Goal: Information Seeking & Learning: Learn about a topic

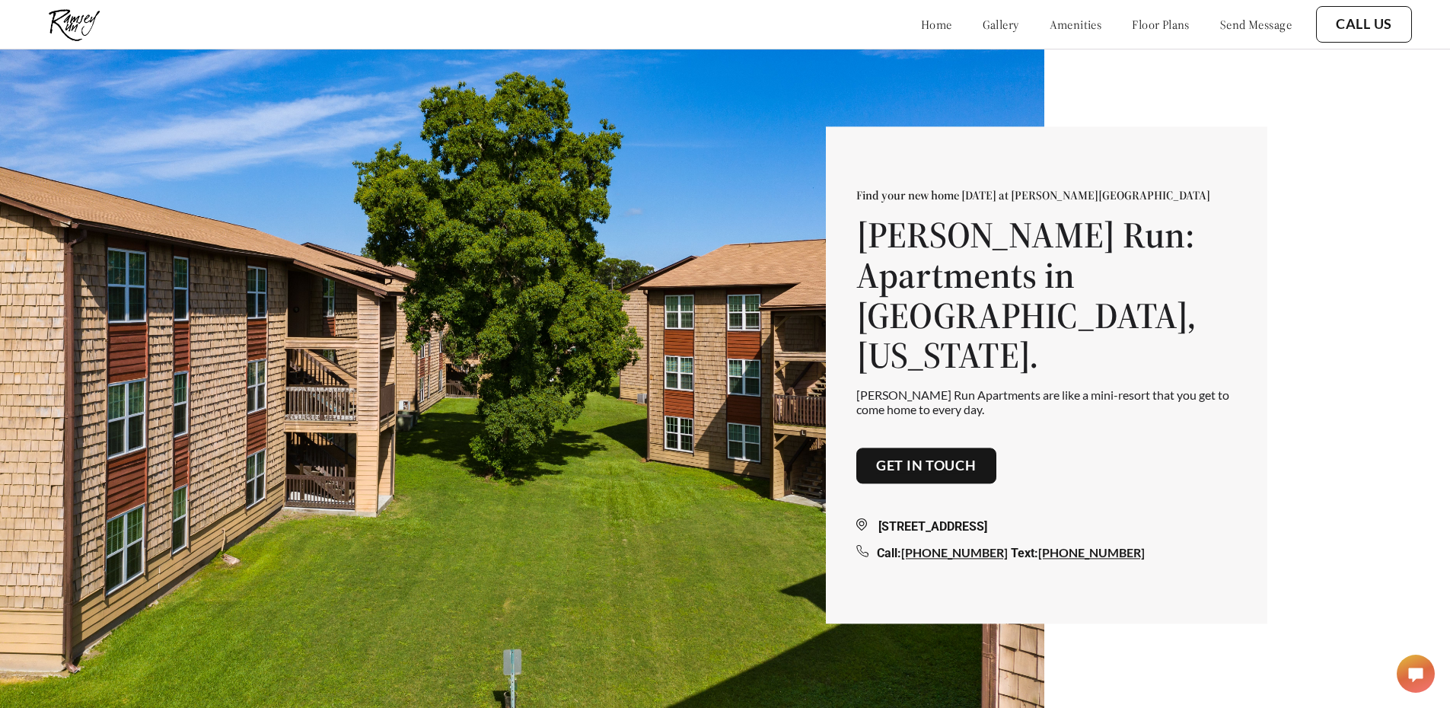
click at [1146, 25] on link "floor plans" at bounding box center [1160, 24] width 58 height 15
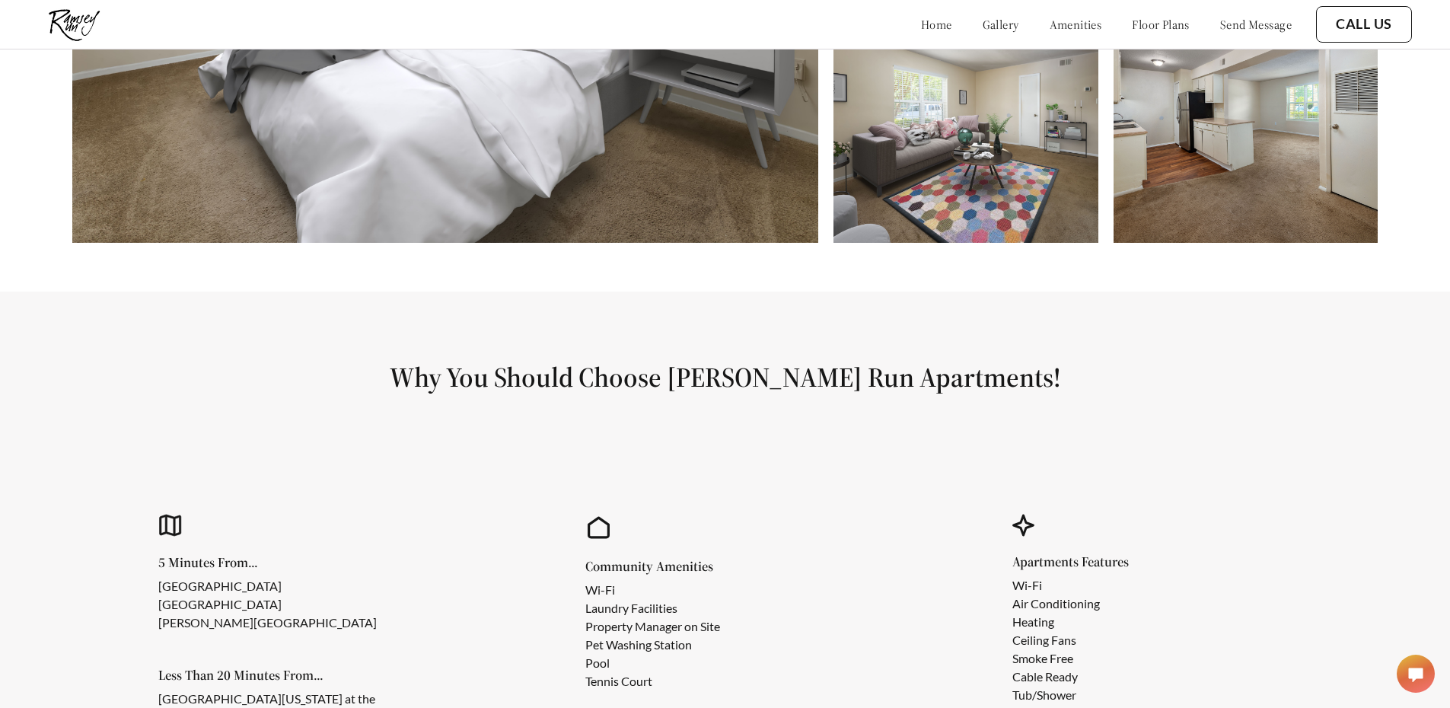
scroll to position [842, 0]
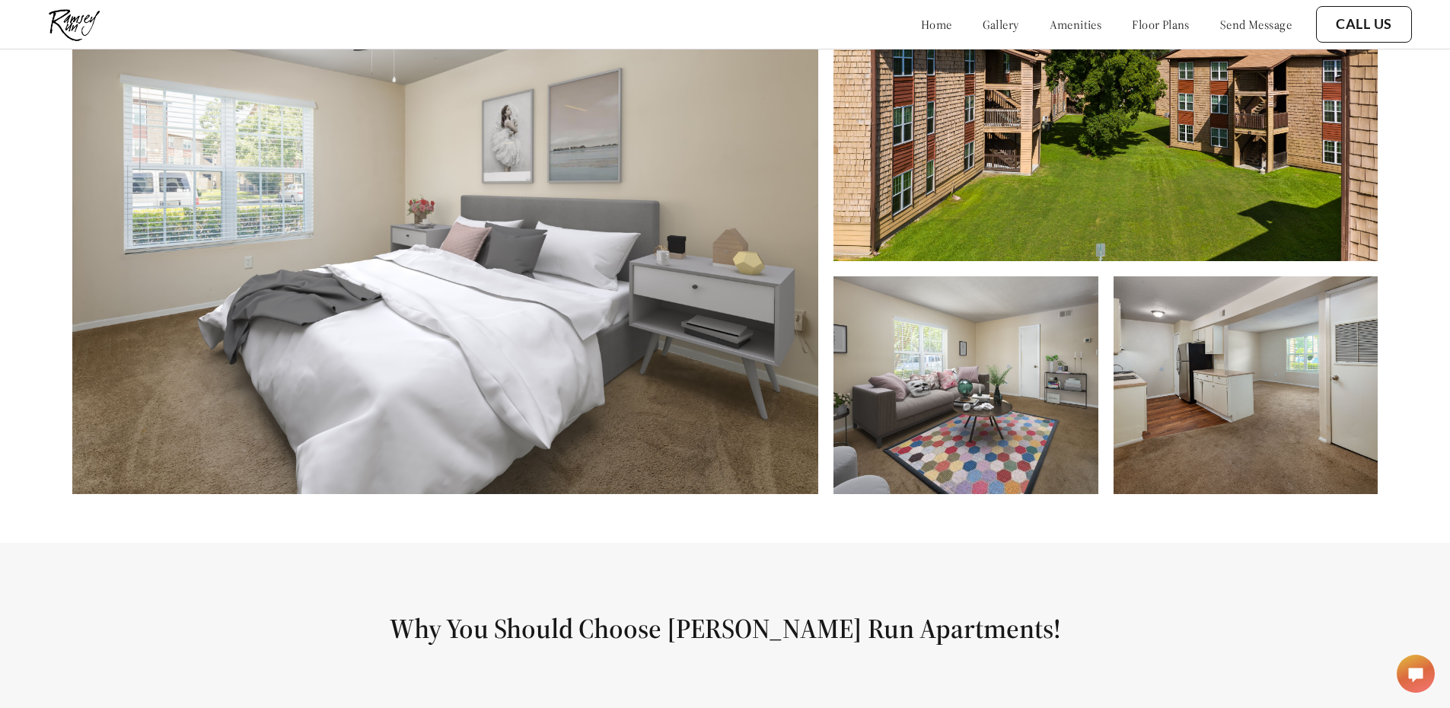
click at [988, 381] on img at bounding box center [965, 385] width 264 height 218
click at [1163, 399] on img at bounding box center [1245, 385] width 264 height 218
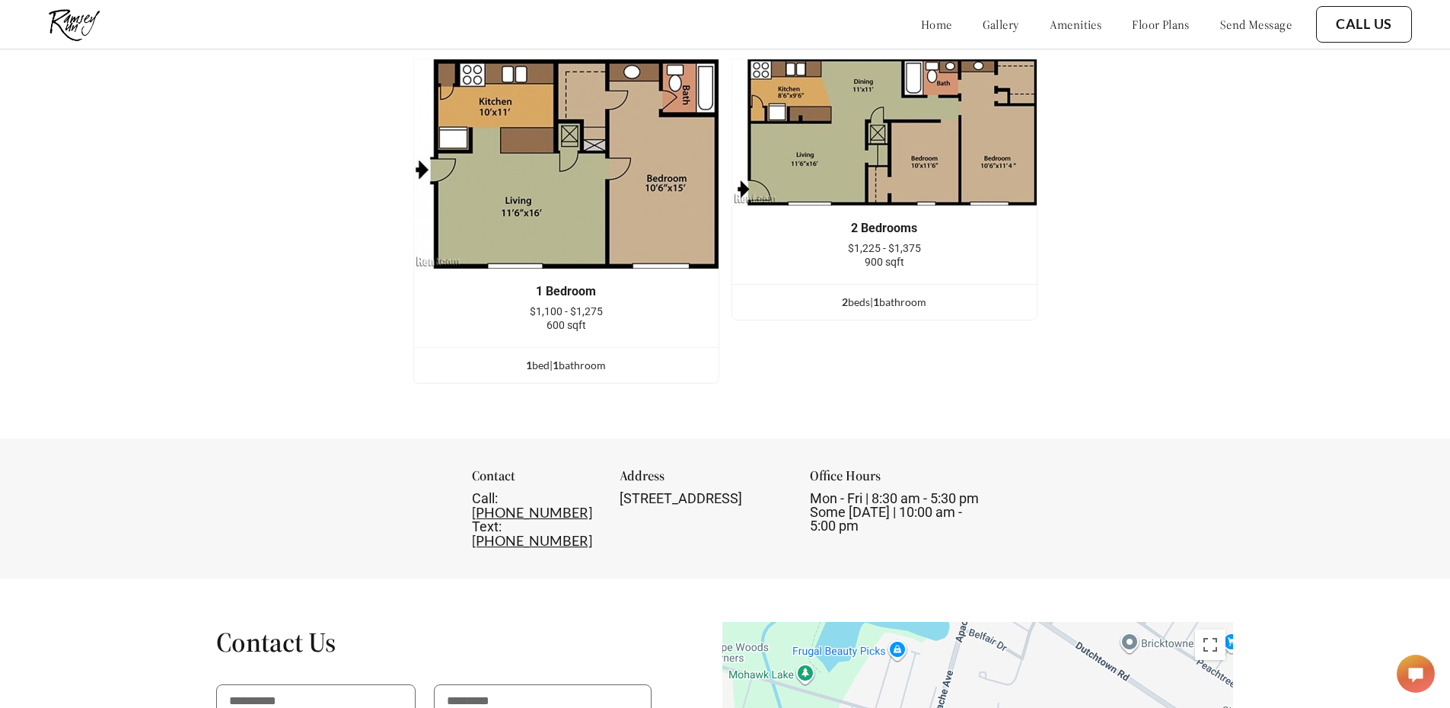
scroll to position [2060, 0]
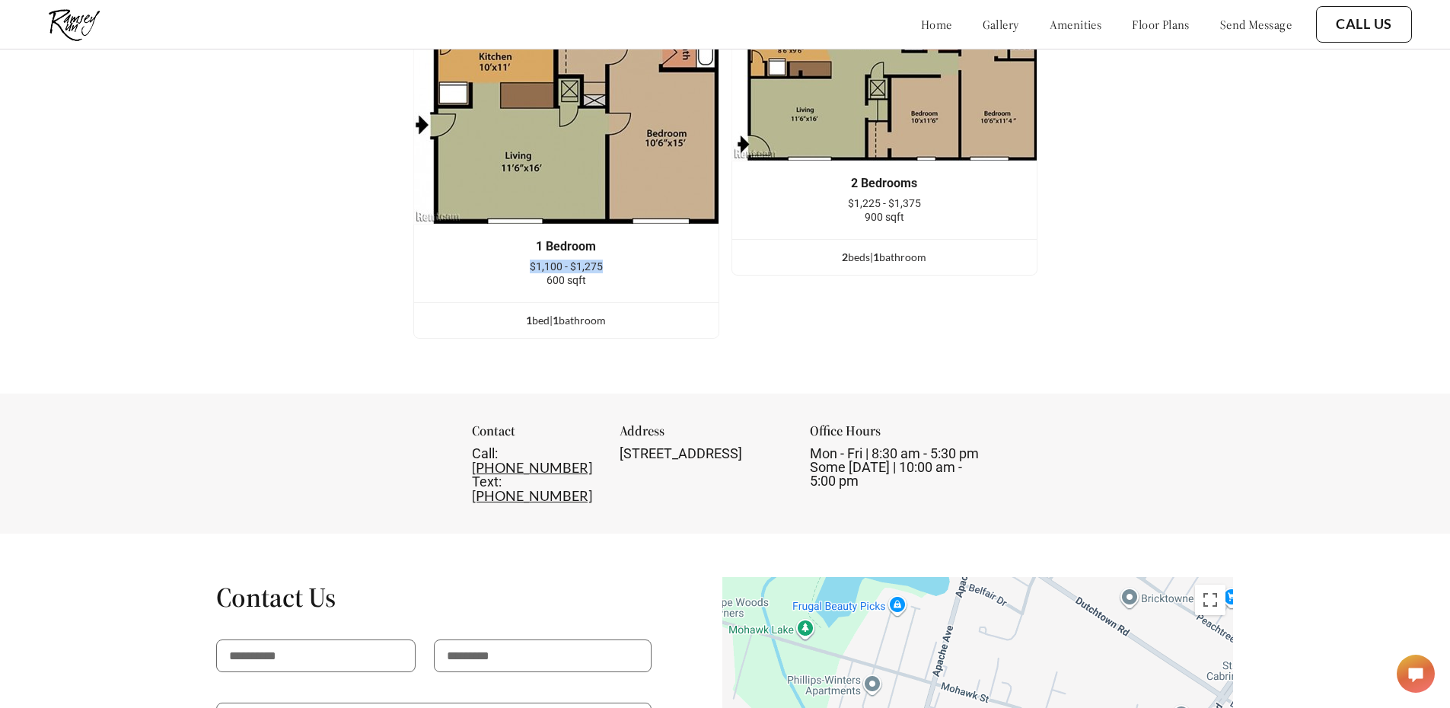
drag, startPoint x: 533, startPoint y: 285, endPoint x: 517, endPoint y: 273, distance: 19.6
click at [517, 273] on div "$1,100 - $1,275 600 sqft" at bounding box center [566, 272] width 259 height 27
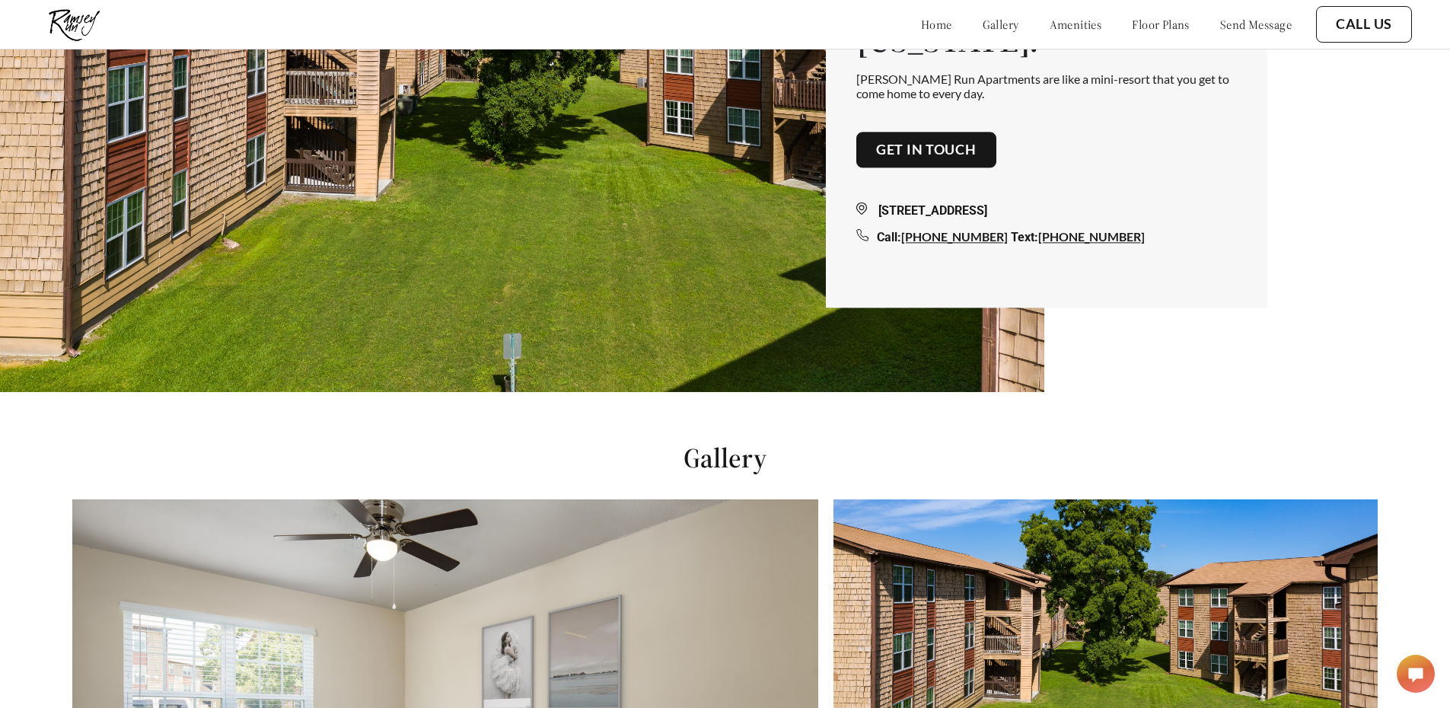
scroll to position [310, 0]
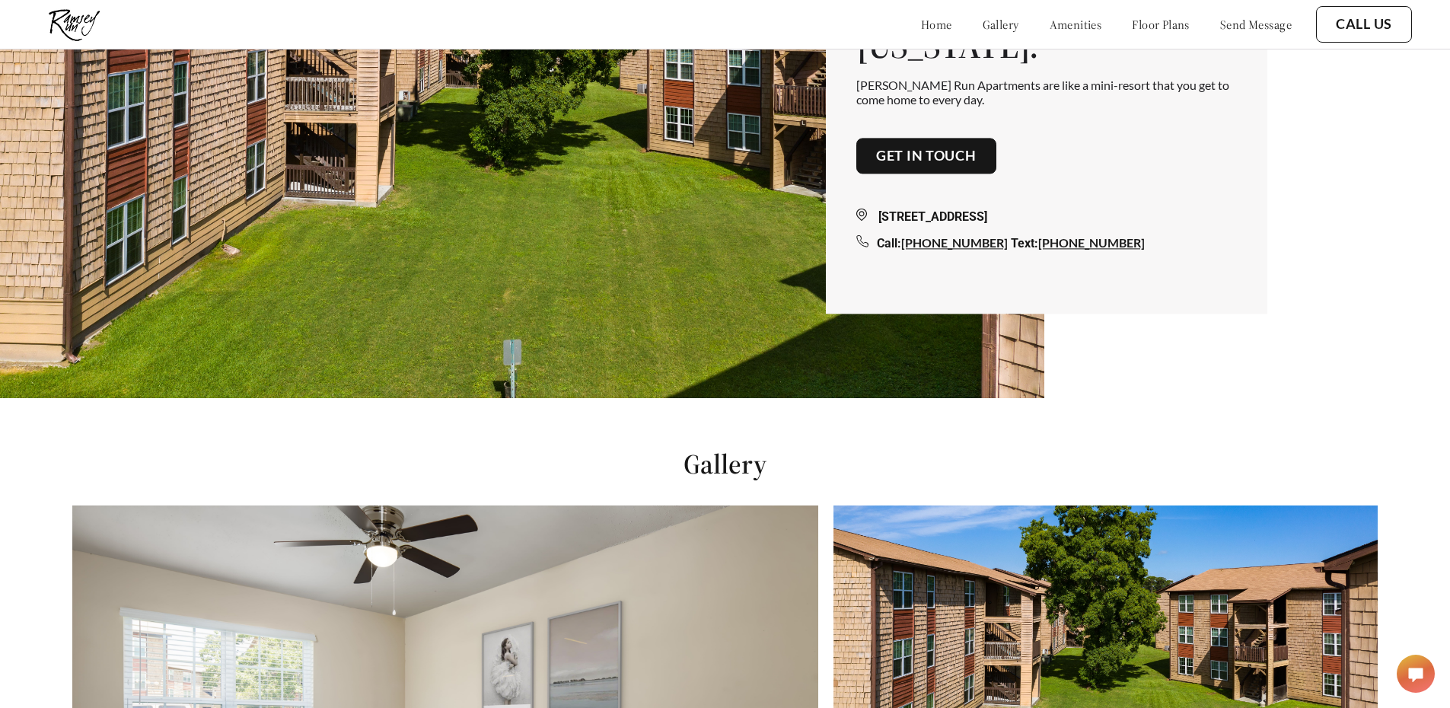
click at [1045, 33] on div "home gallery amenities floor plans send message" at bounding box center [1090, 24] width 401 height 41
click at [1052, 31] on link "amenities" at bounding box center [1075, 24] width 53 height 15
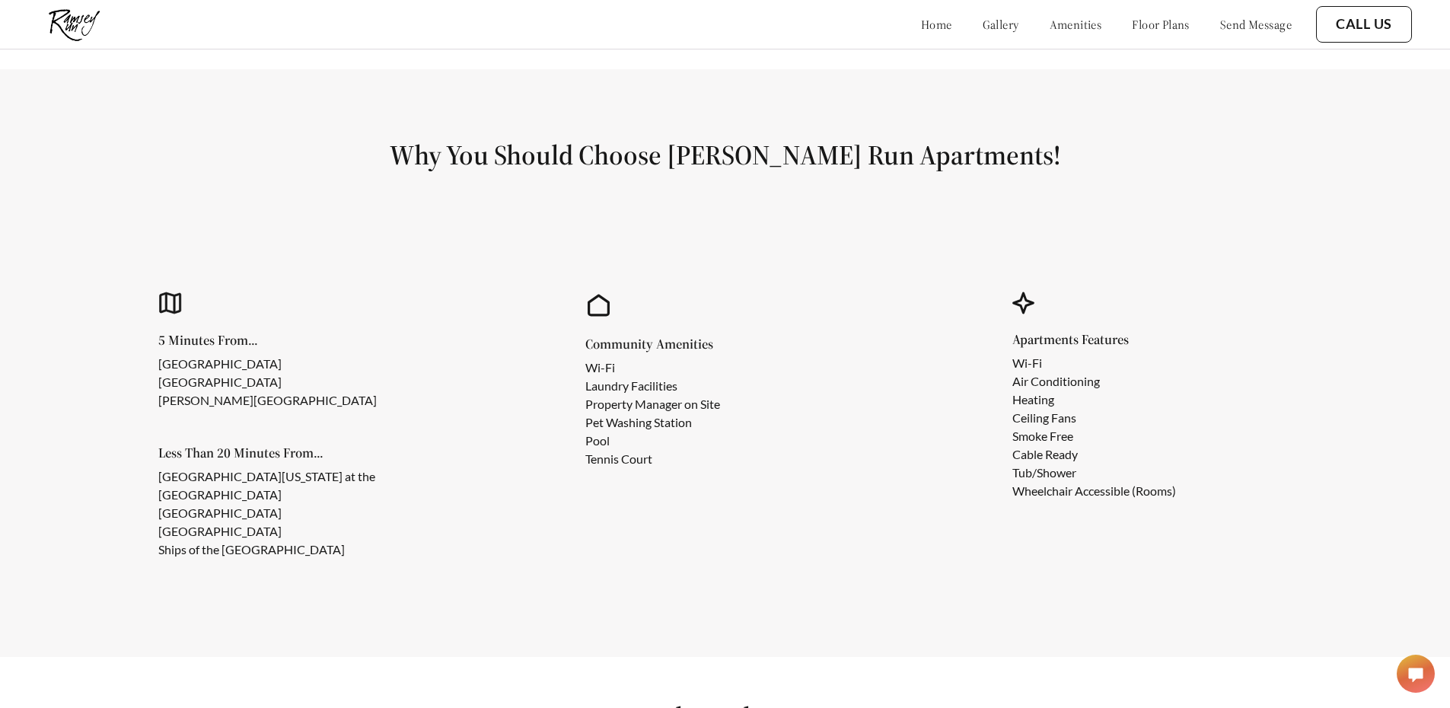
scroll to position [1396, 0]
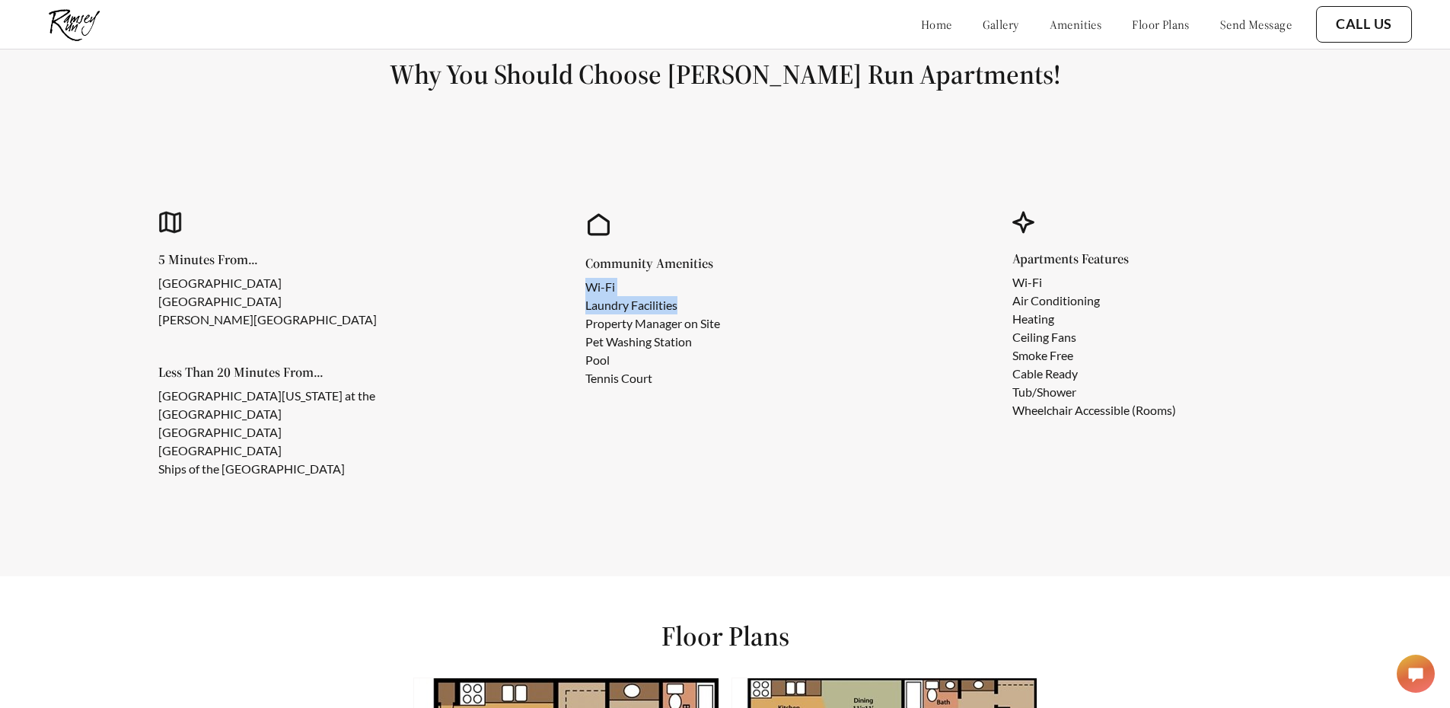
drag, startPoint x: 584, startPoint y: 293, endPoint x: 704, endPoint y: 316, distance: 122.4
click at [704, 316] on div "Community Amenities Wi-Fi Laundry Facilities Property Manager on Site Pet Washi…" at bounding box center [725, 345] width 386 height 361
click at [720, 310] on li "Laundry Facilities" at bounding box center [652, 305] width 135 height 18
drag, startPoint x: 591, startPoint y: 317, endPoint x: 743, endPoint y: 320, distance: 152.2
click at [743, 320] on ul "Wi-Fi Laundry Facilities Property Manager on Site Pet Washing Station Pool Tenn…" at bounding box center [664, 333] width 159 height 110
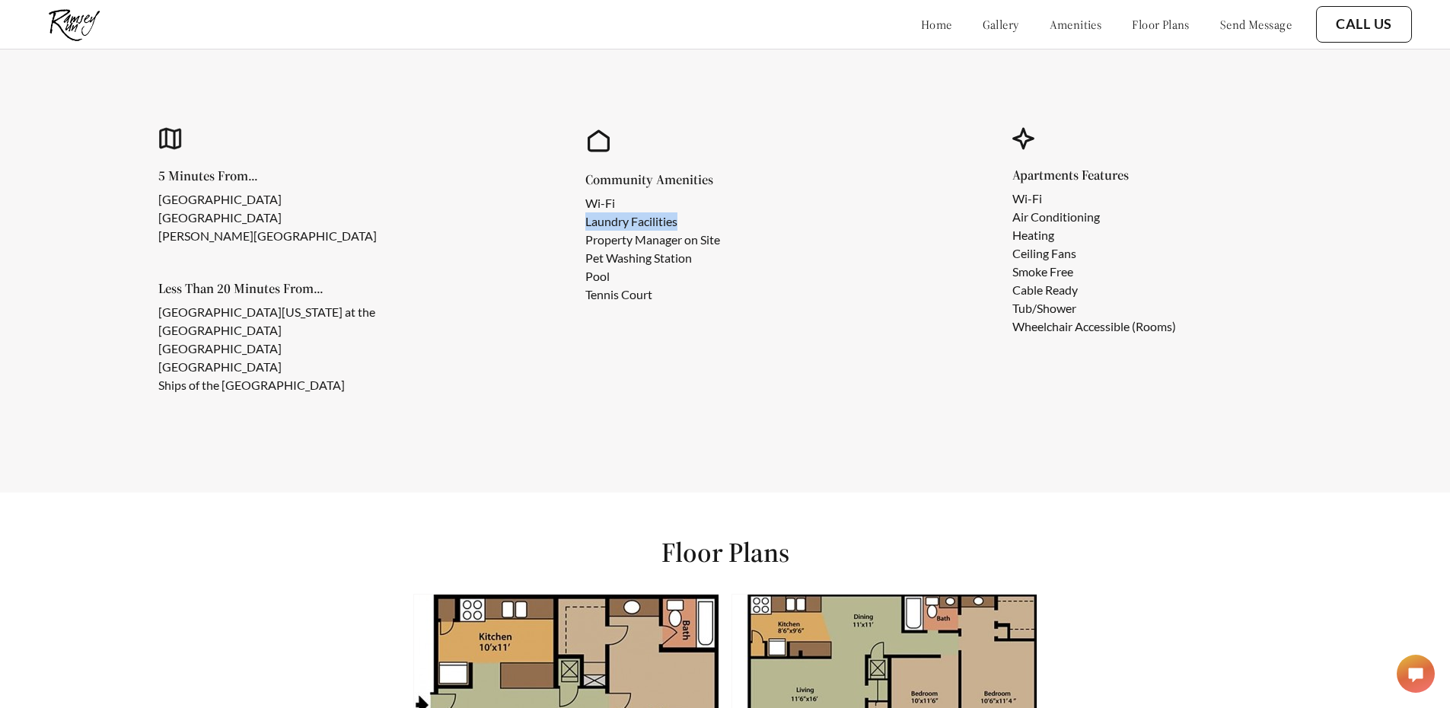
scroll to position [1522, 0]
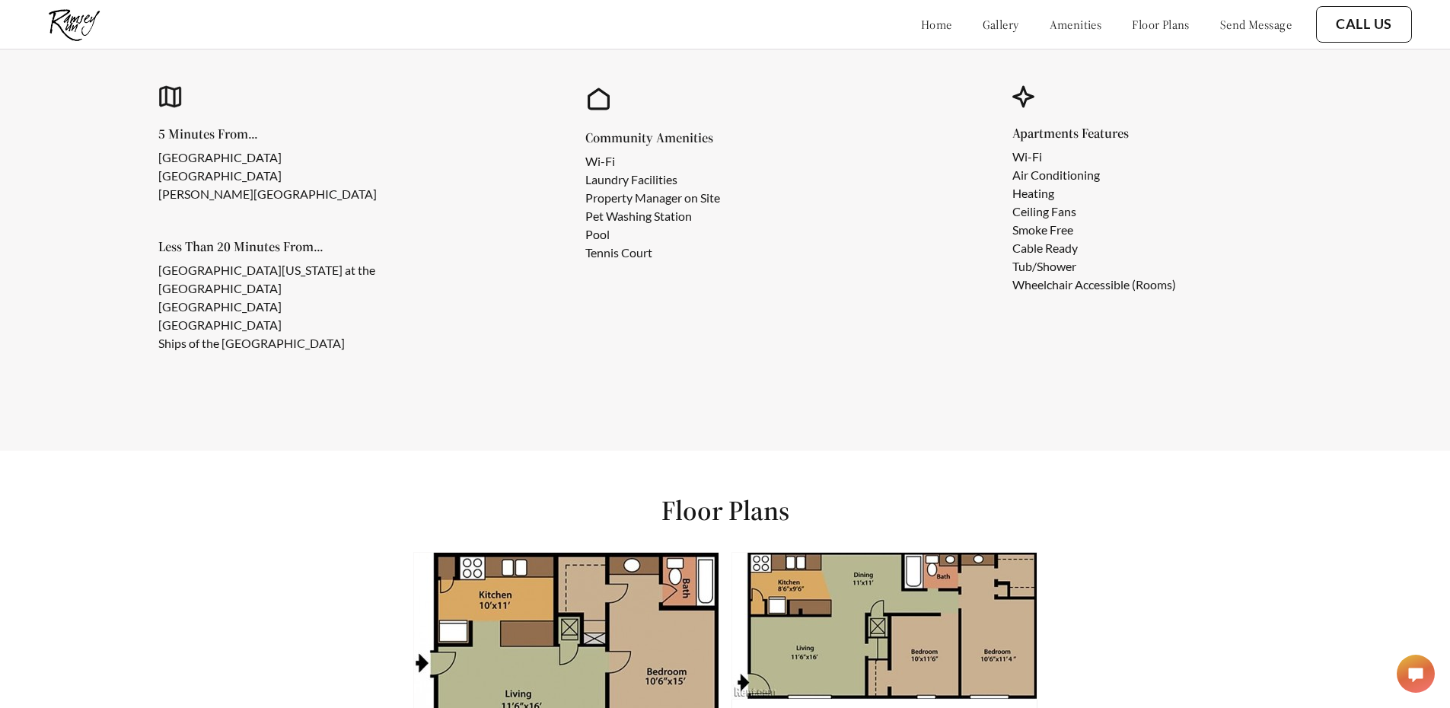
drag, startPoint x: 577, startPoint y: 205, endPoint x: 603, endPoint y: 205, distance: 26.6
click at [597, 207] on div "Community Amenities Wi-Fi Laundry Facilities Property Manager on Site Pet Washi…" at bounding box center [725, 220] width 386 height 361
drag, startPoint x: 589, startPoint y: 184, endPoint x: 728, endPoint y: 198, distance: 139.9
click at [728, 198] on div "Community Amenities Wi-Fi Laundry Facilities Property Manager on Site Pet Washi…" at bounding box center [725, 220] width 386 height 361
drag, startPoint x: 592, startPoint y: 224, endPoint x: 735, endPoint y: 231, distance: 143.3
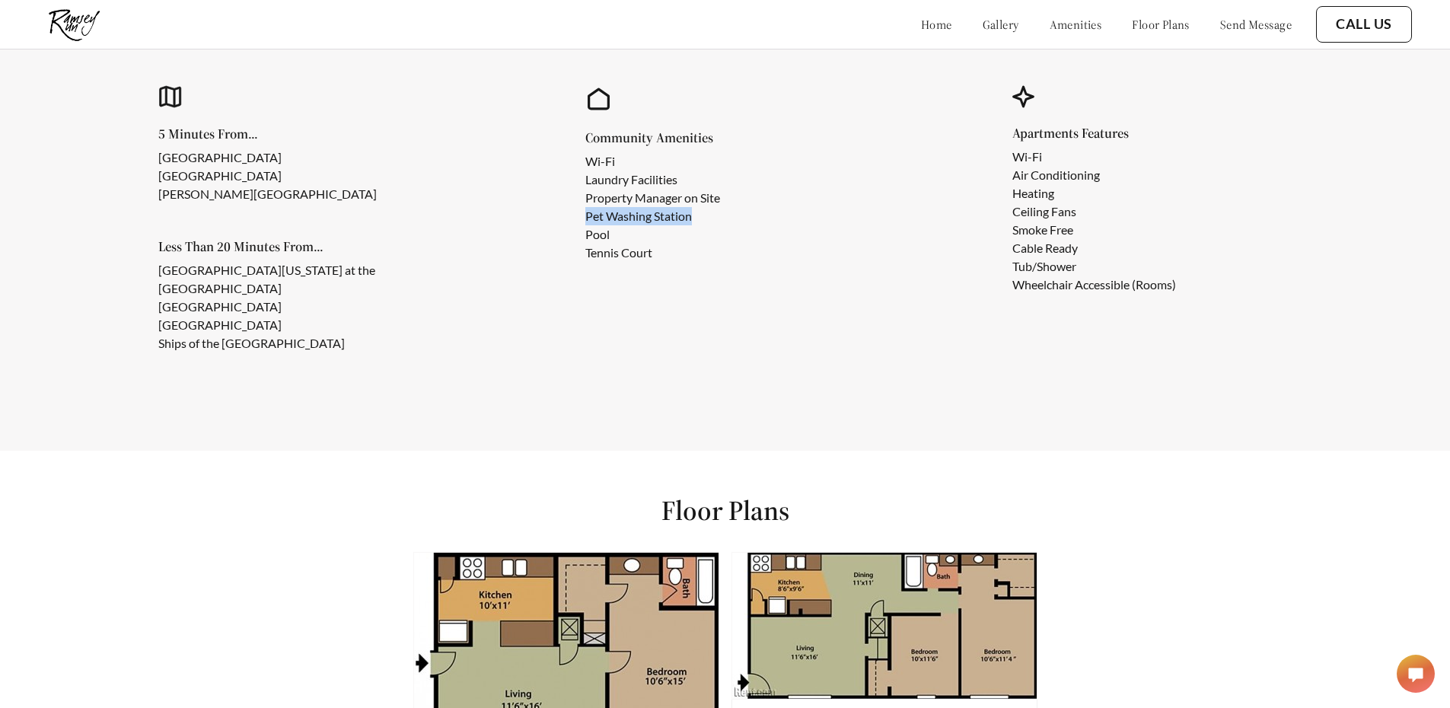
click at [735, 231] on ul "Wi-Fi Laundry Facilities Property Manager on Site Pet Washing Station Pool Tenn…" at bounding box center [664, 207] width 159 height 110
click at [775, 243] on div "Community Amenities Wi-Fi Laundry Facilities Property Manager on Site Pet Washi…" at bounding box center [751, 196] width 333 height 131
drag, startPoint x: 1014, startPoint y: 164, endPoint x: 1036, endPoint y: 85, distance: 81.6
click at [1035, 82] on div "Apartments Features Wi-Fi Air Conditioning Heating Ceiling Fans Smoke Free Cabl…" at bounding box center [1152, 220] width 386 height 361
click at [1132, 314] on div "Apartments Features Wi-Fi Air Conditioning Heating Ceiling Fans Smoke Free Cabl…" at bounding box center [1152, 220] width 386 height 361
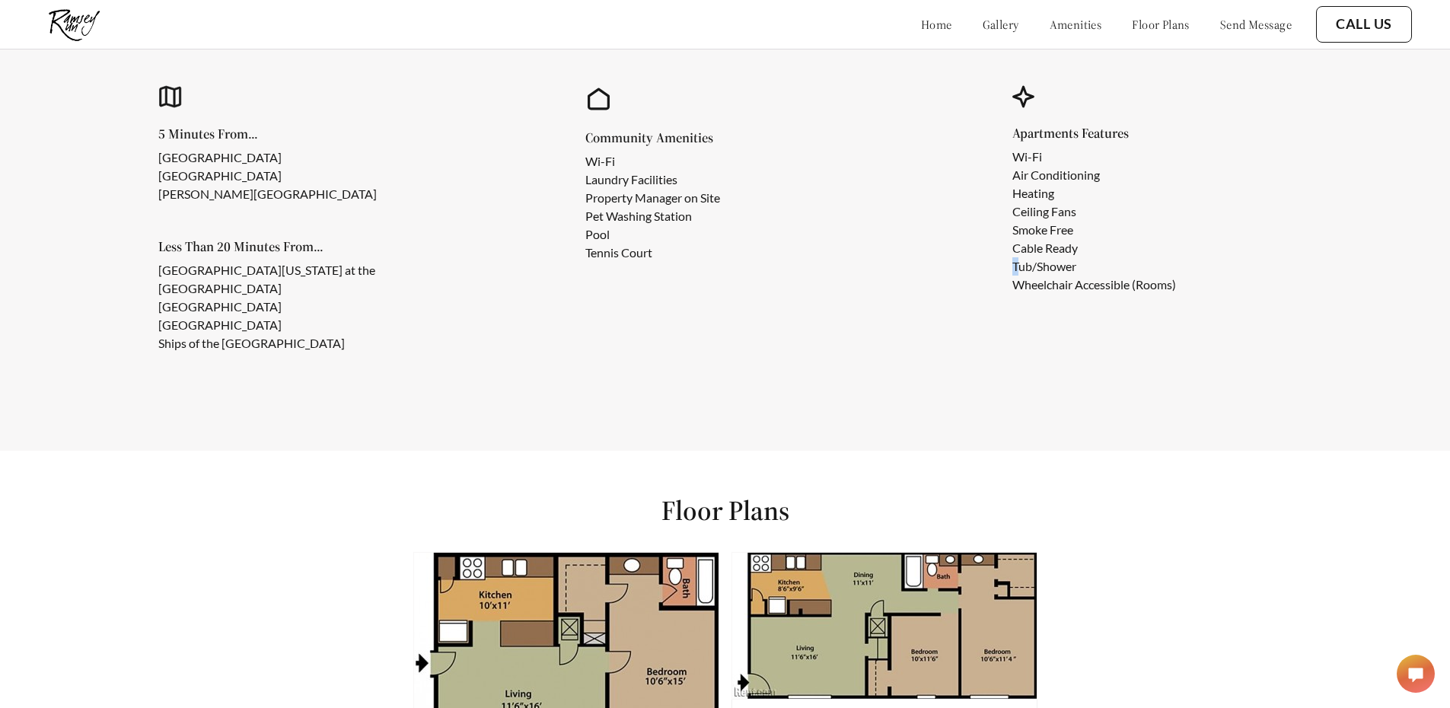
drag, startPoint x: 1109, startPoint y: 265, endPoint x: 1024, endPoint y: 278, distance: 85.6
click at [1026, 278] on ul "Wi-Fi Air Conditioning Heating Ceiling Fans Smoke Free Cable Ready Tub/Shower W…" at bounding box center [1106, 221] width 188 height 146
drag, startPoint x: 1103, startPoint y: 286, endPoint x: 1141, endPoint y: 286, distance: 38.0
click at [1141, 275] on li "Tub/Shower" at bounding box center [1094, 266] width 164 height 18
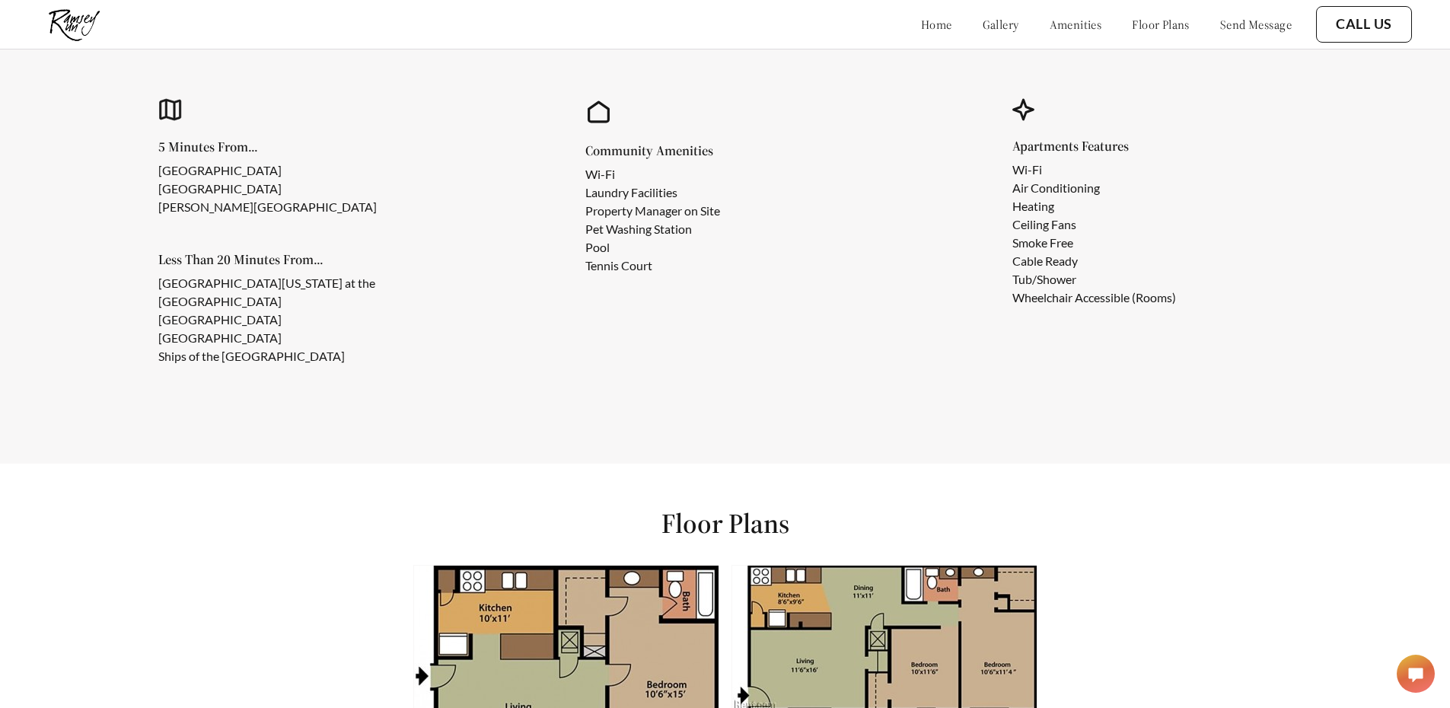
scroll to position [1370, 0]
